Goal: Task Accomplishment & Management: Manage account settings

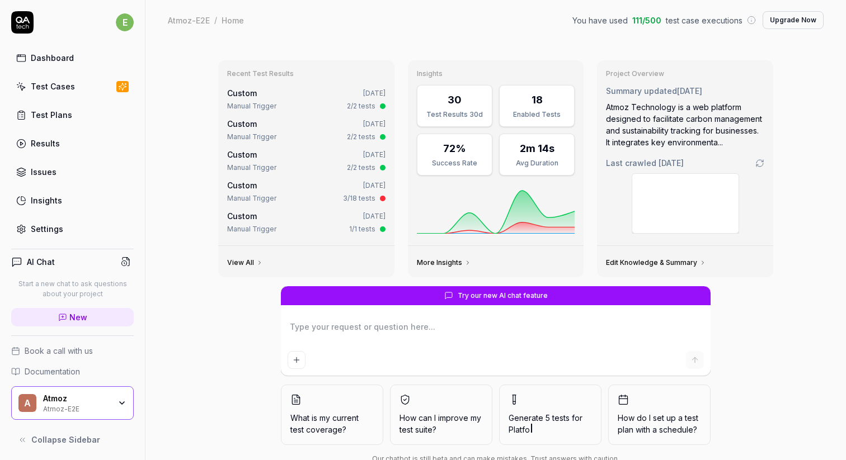
click at [66, 227] on link "Settings" at bounding box center [72, 229] width 123 height 22
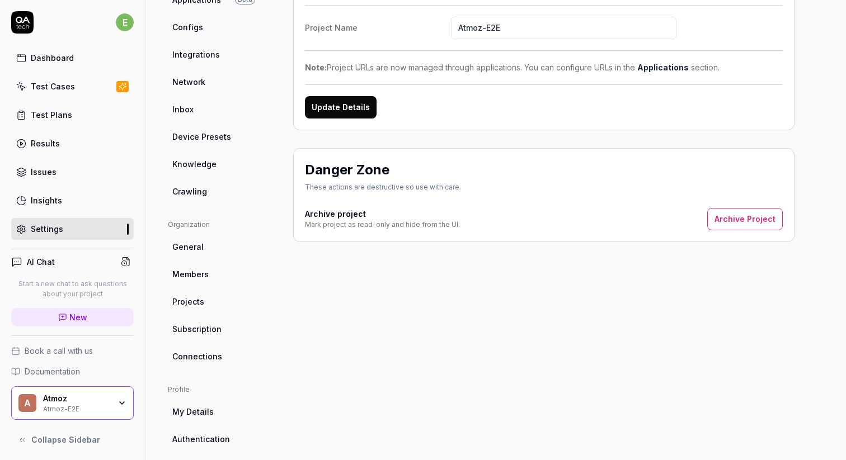
scroll to position [145, 0]
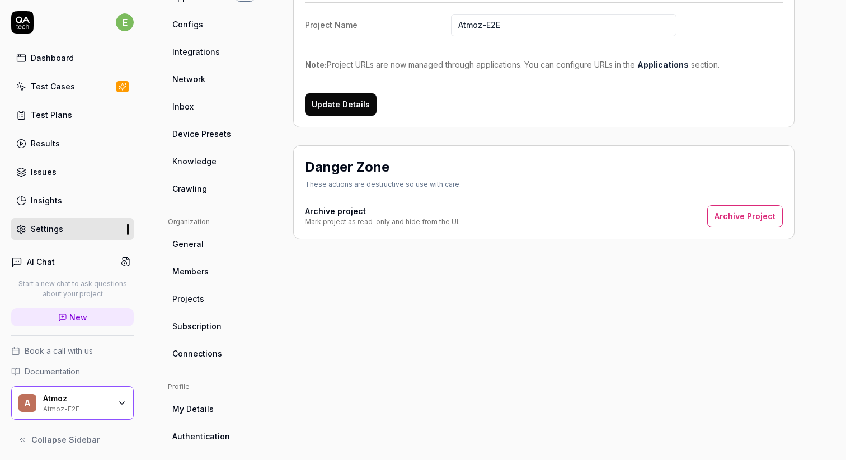
click at [209, 325] on span "Subscription" at bounding box center [196, 327] width 49 height 12
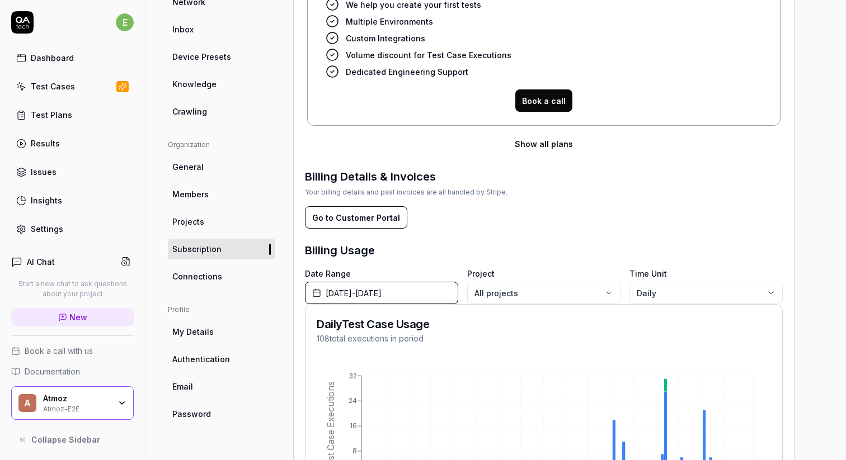
scroll to position [245, 0]
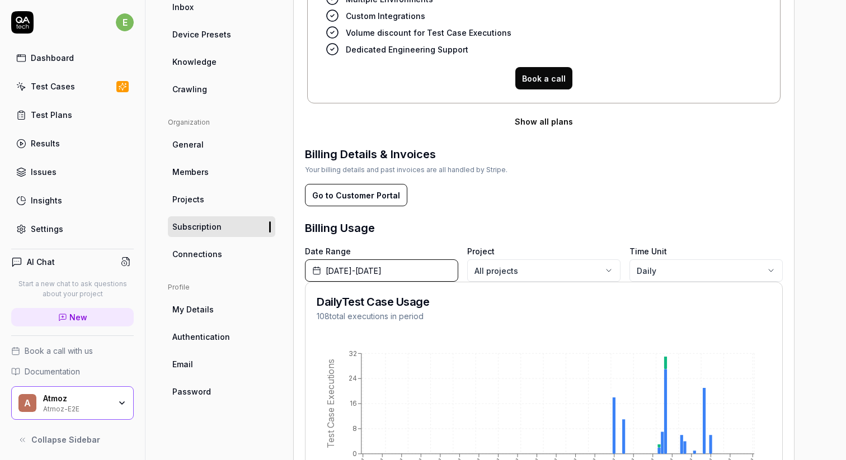
click at [66, 63] on div "Dashboard" at bounding box center [52, 58] width 43 height 12
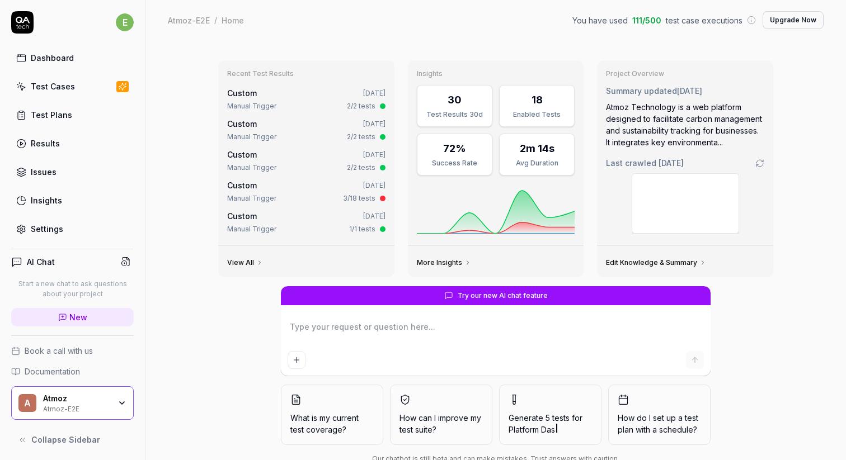
click at [186, 196] on div "Recent Test Results Custom [DATE] Manual Trigger 2/2 tests Custom [DATE] Manual…" at bounding box center [495, 265] width 700 height 451
click at [186, 191] on div "Recent Test Results Custom [DATE] Manual Trigger 2/2 tests Custom [DATE] Manual…" at bounding box center [495, 265] width 700 height 451
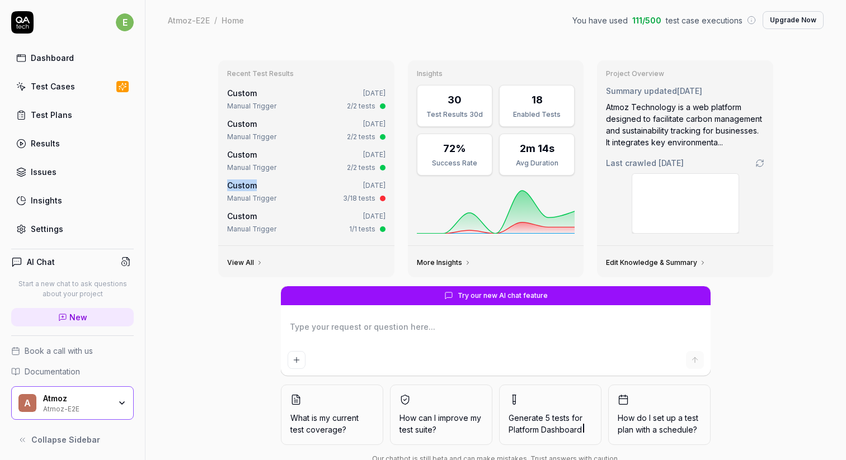
click at [186, 191] on div "Recent Test Results Custom [DATE] Manual Trigger 2/2 tests Custom [DATE] Manual…" at bounding box center [495, 265] width 700 height 451
click at [187, 202] on div "Recent Test Results Custom [DATE] Manual Trigger 2/2 tests Custom [DATE] Manual…" at bounding box center [495, 265] width 700 height 451
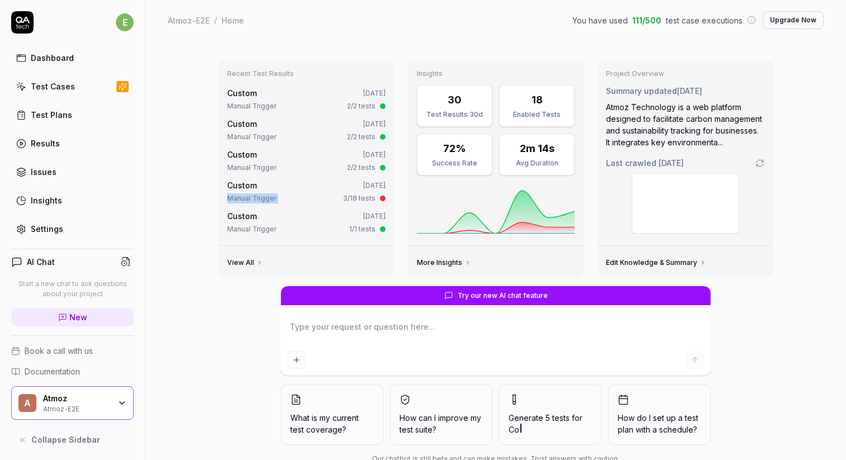
click at [198, 203] on div "Recent Test Results Custom [DATE] Manual Trigger 2/2 tests Custom [DATE] Manual…" at bounding box center [495, 265] width 700 height 451
click at [546, 20] on div "Atmoz-E2E / Home You have used 111 / 500 test case executions Upgrade Now" at bounding box center [496, 20] width 656 height 18
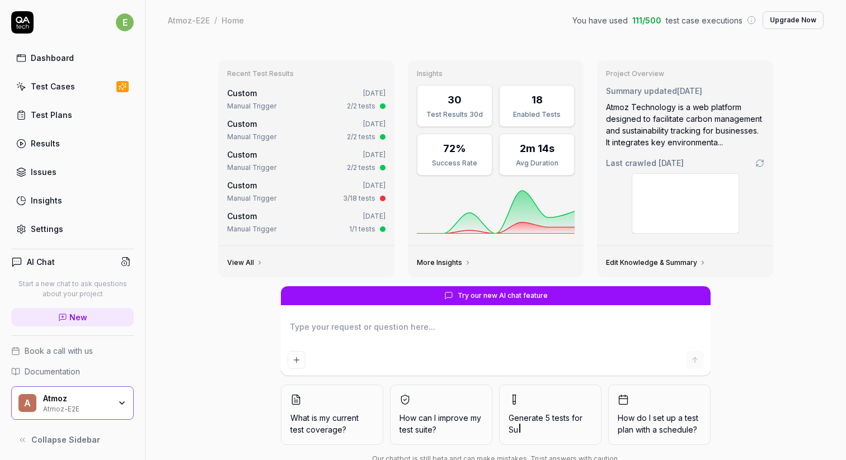
click at [546, 20] on div "Atmoz-E2E / Home You have used 111 / 500 test case executions Upgrade Now" at bounding box center [496, 20] width 656 height 18
click at [667, 35] on div "Atmoz-E2E / Home You have used 111 / 500 test case executions Upgrade Now Atmoz…" at bounding box center [495, 20] width 700 height 40
click at [763, 15] on button "Upgrade Now" at bounding box center [793, 20] width 61 height 18
click at [69, 222] on link "Settings" at bounding box center [72, 229] width 123 height 22
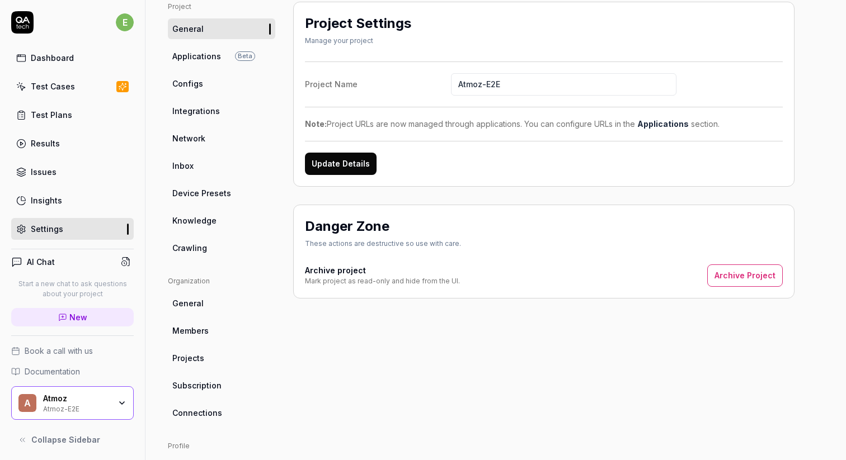
scroll to position [209, 0]
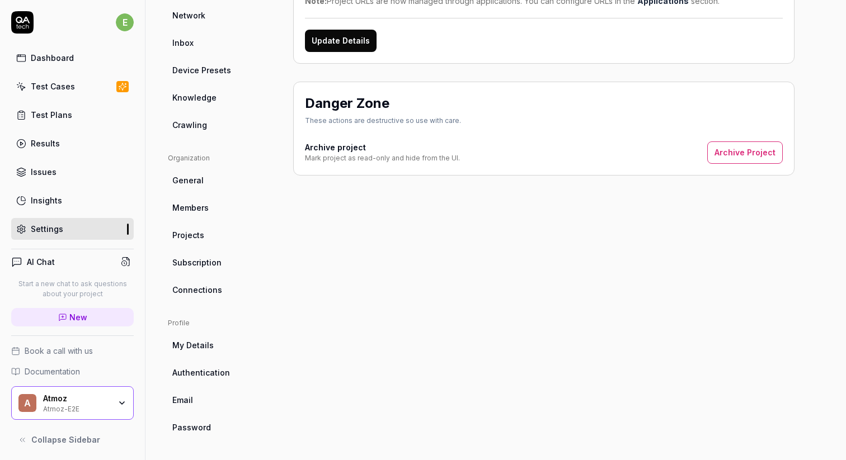
click at [211, 251] on ul "Organization General Members Projects Subscription Connections" at bounding box center [221, 226] width 107 height 147
click at [211, 254] on link "Subscription" at bounding box center [221, 262] width 107 height 21
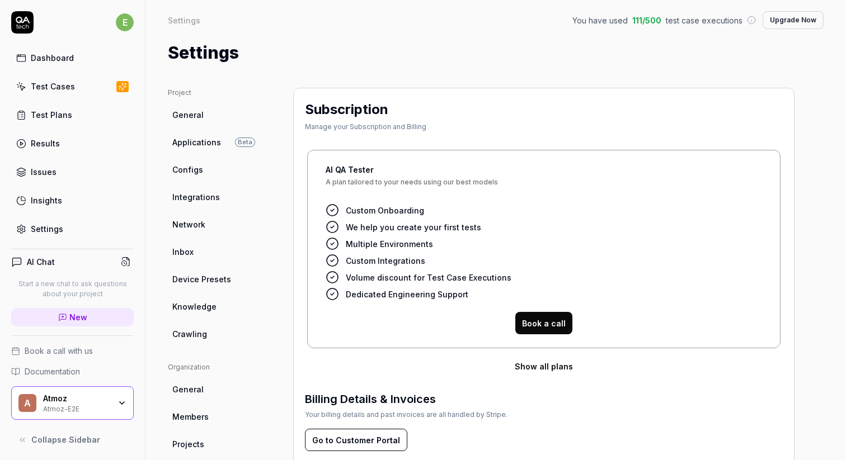
click at [95, 407] on div "Atmoz-E2E" at bounding box center [76, 408] width 67 height 9
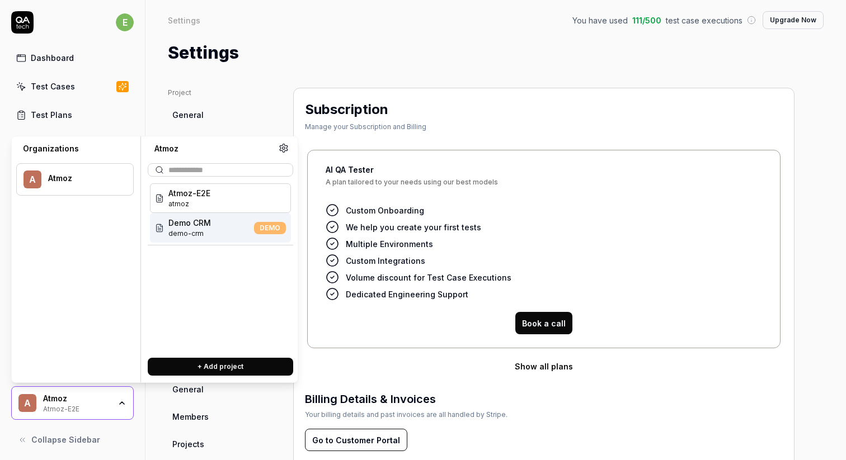
click at [200, 236] on span "demo-crm" at bounding box center [189, 234] width 43 height 10
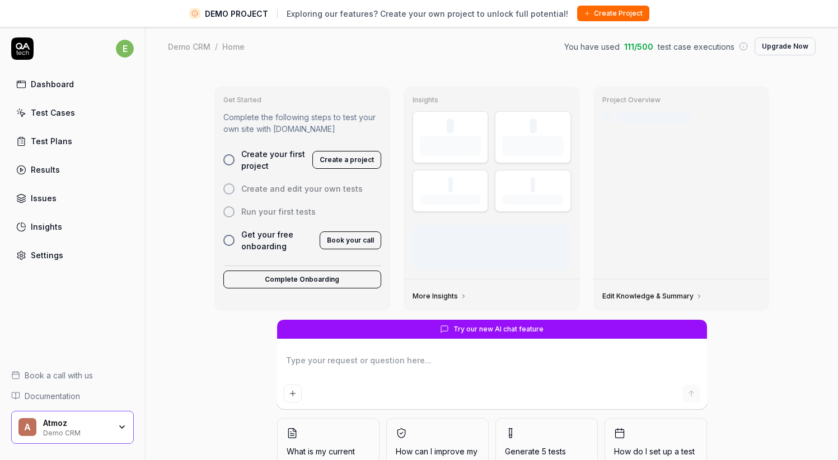
click at [102, 406] on div "Book a call with us Documentation A Atmoz Demo CRM Collapse Sidebar" at bounding box center [72, 418] width 145 height 115
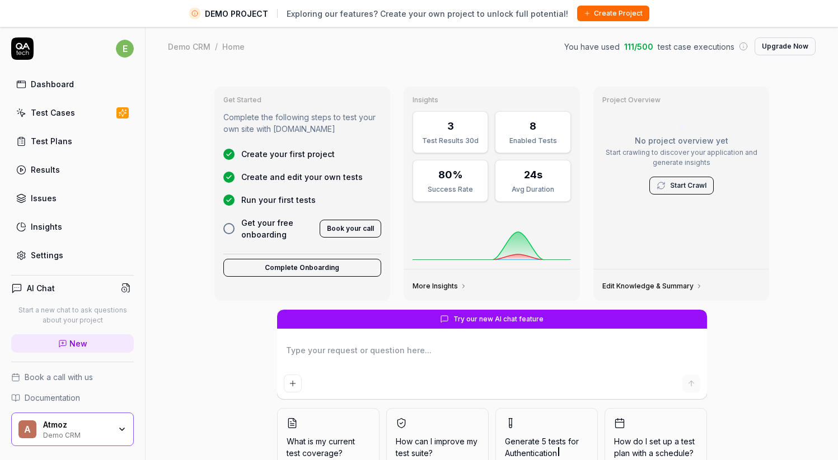
click at [93, 424] on div "Atmoz" at bounding box center [76, 425] width 67 height 10
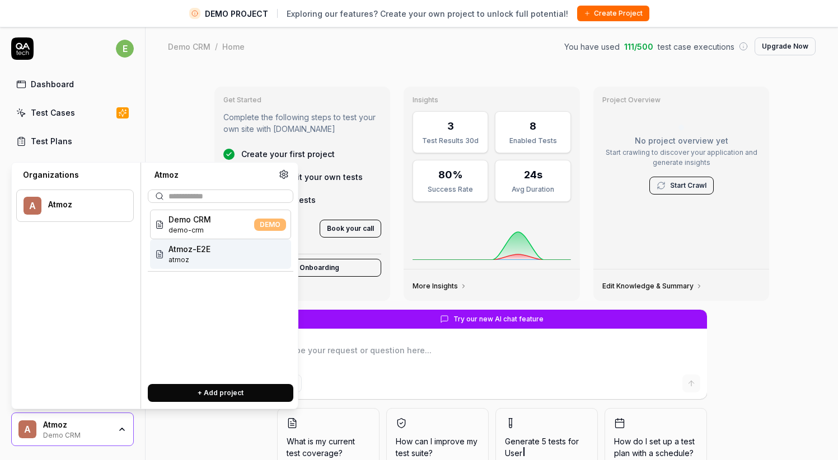
click at [201, 255] on span "Atmoz-E2E" at bounding box center [189, 249] width 42 height 12
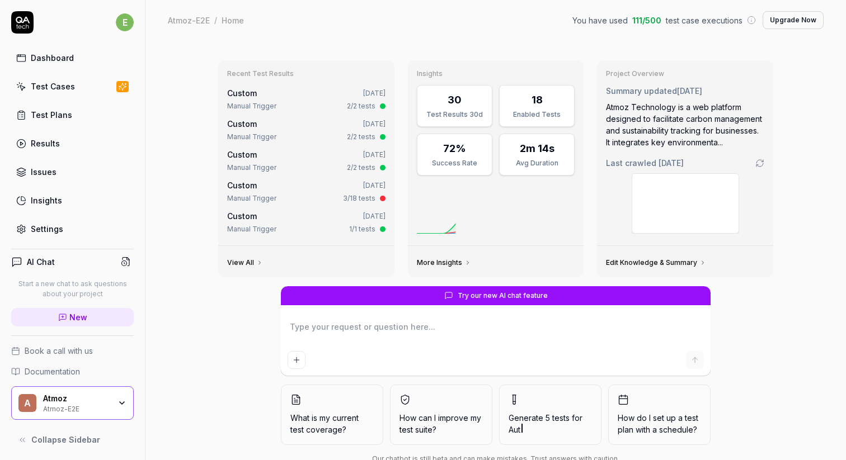
click at [41, 59] on div "Dashboard" at bounding box center [52, 58] width 43 height 12
click at [636, 11] on div "You have used 111 / 500 test case executions Upgrade Now" at bounding box center [697, 20] width 251 height 18
click at [632, 17] on span "111 / 500" at bounding box center [646, 21] width 29 height 12
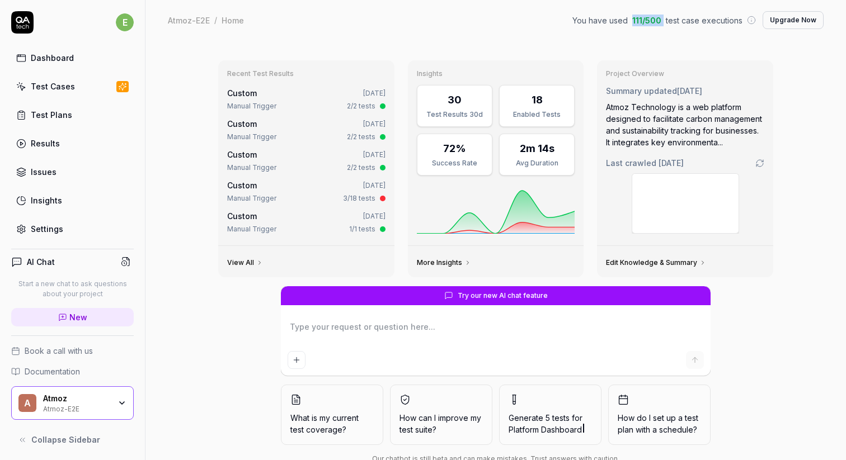
click at [632, 17] on span "111 / 500" at bounding box center [646, 21] width 29 height 12
click at [684, 21] on span "test case executions" at bounding box center [704, 21] width 77 height 12
click at [560, 15] on div "Atmoz-E2E / Home You have used 111 / 500 test case executions Upgrade Now" at bounding box center [496, 20] width 656 height 18
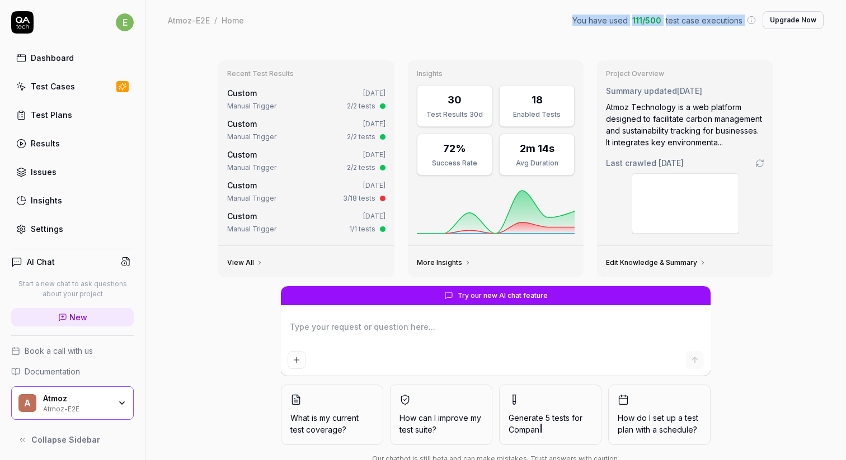
click at [560, 15] on div "Atmoz-E2E / Home You have used 111 / 500 test case executions Upgrade Now" at bounding box center [496, 20] width 656 height 18
click at [641, 15] on span "111 / 500" at bounding box center [646, 21] width 29 height 12
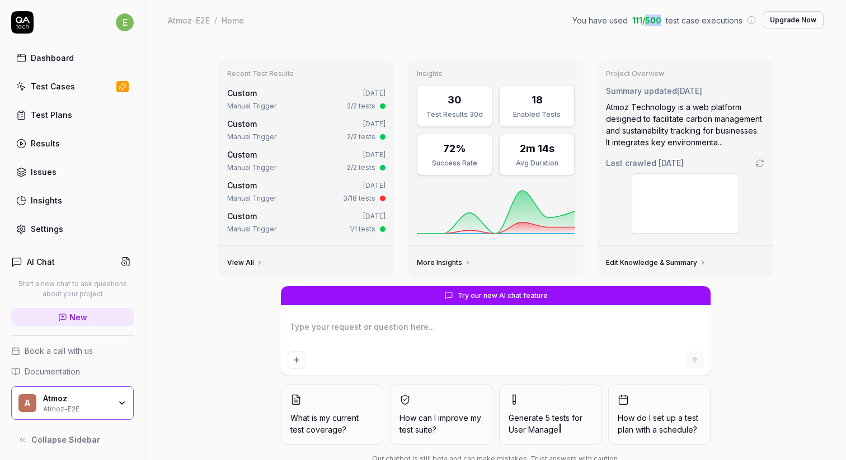
click at [641, 15] on span "111 / 500" at bounding box center [646, 21] width 29 height 12
click at [651, 34] on div "Atmoz-E2E / Home You have used 111 / 500 test case executions Upgrade Now Atmoz…" at bounding box center [495, 20] width 700 height 40
click at [610, 117] on div "Atmoz Technology is a web platform designed to facilitate carbon management and…" at bounding box center [685, 124] width 158 height 47
click at [598, 47] on div "Recent Test Results Custom [DATE] Manual Trigger 2/2 tests Custom [DATE] Manual…" at bounding box center [495, 265] width 700 height 451
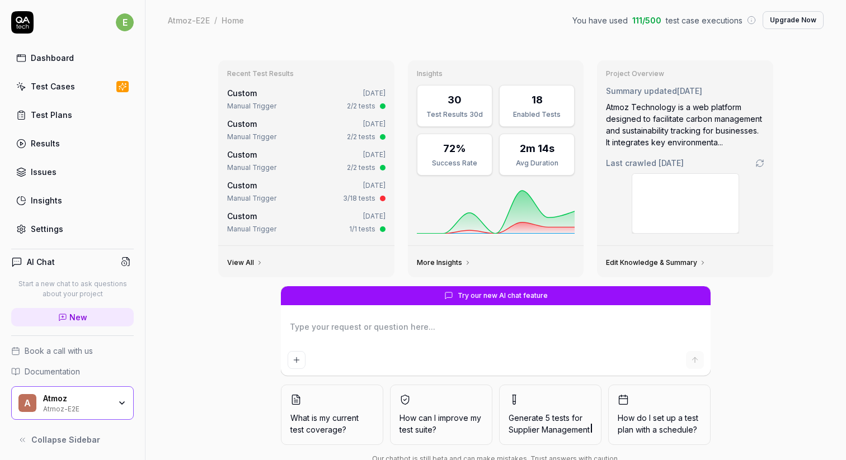
click at [60, 220] on link "Settings" at bounding box center [72, 229] width 123 height 22
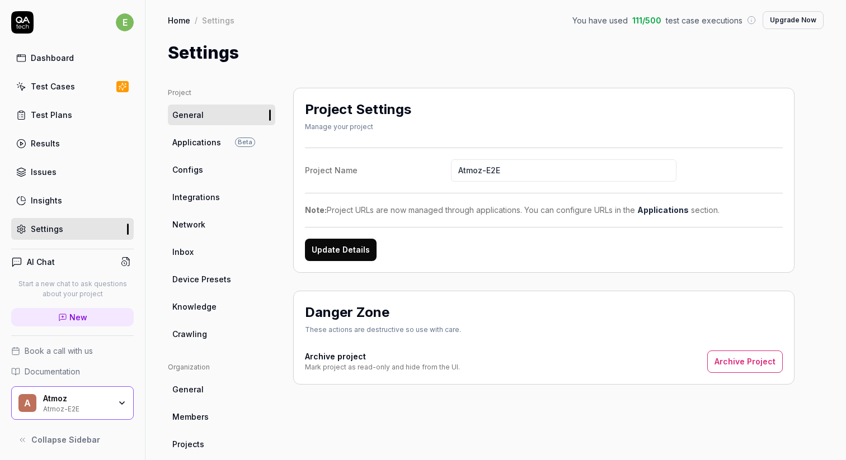
click at [215, 146] on span "Applications" at bounding box center [196, 143] width 49 height 12
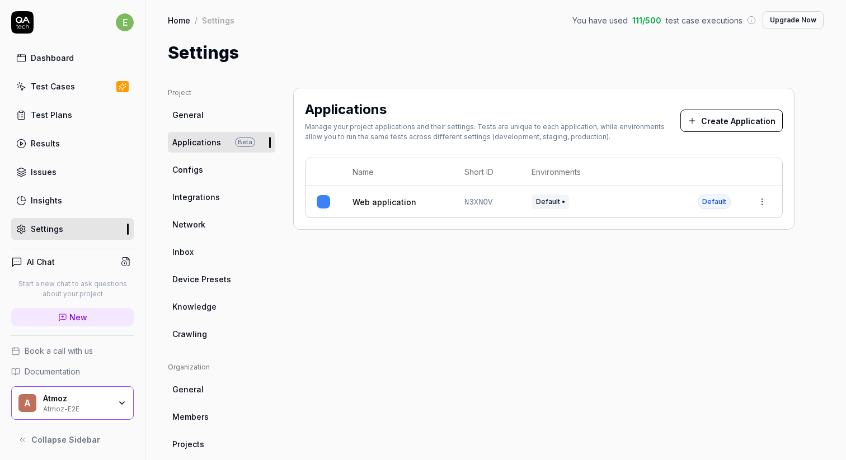
click at [82, 51] on link "Dashboard" at bounding box center [72, 58] width 123 height 22
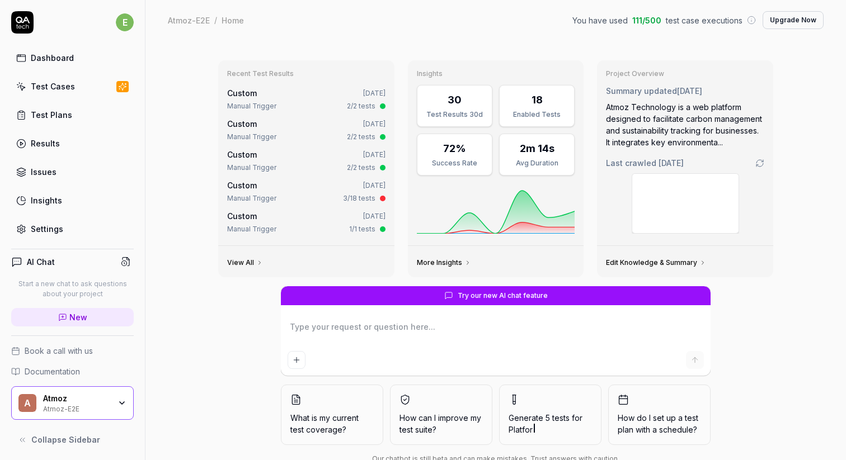
type textarea "*"
